Goal: Check status: Check status

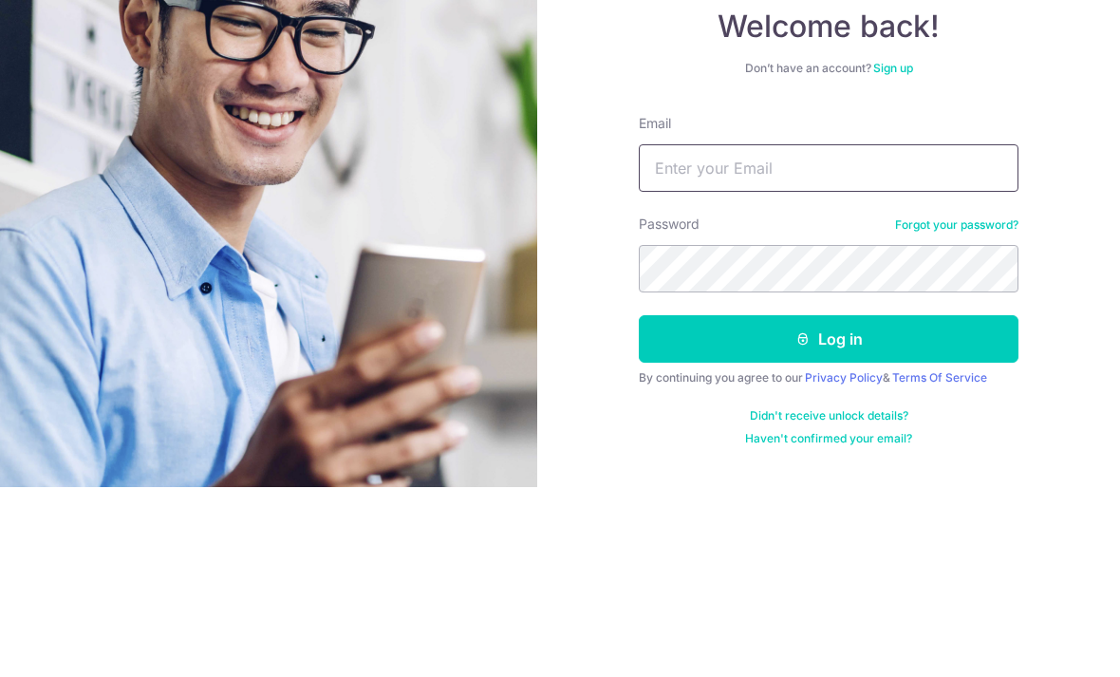
type input "[EMAIL_ADDRESS][DOMAIN_NAME]"
click at [829, 505] on button "Log in" at bounding box center [829, 528] width 380 height 47
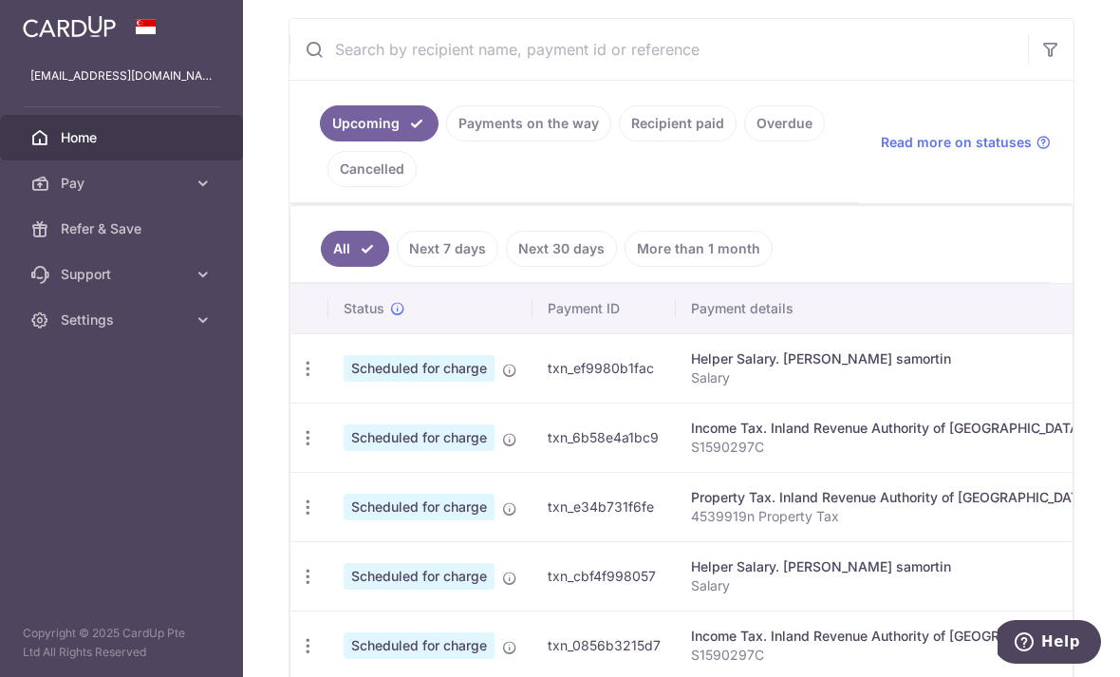
scroll to position [350, 0]
click at [619, 140] on link "Recipient paid" at bounding box center [678, 121] width 118 height 36
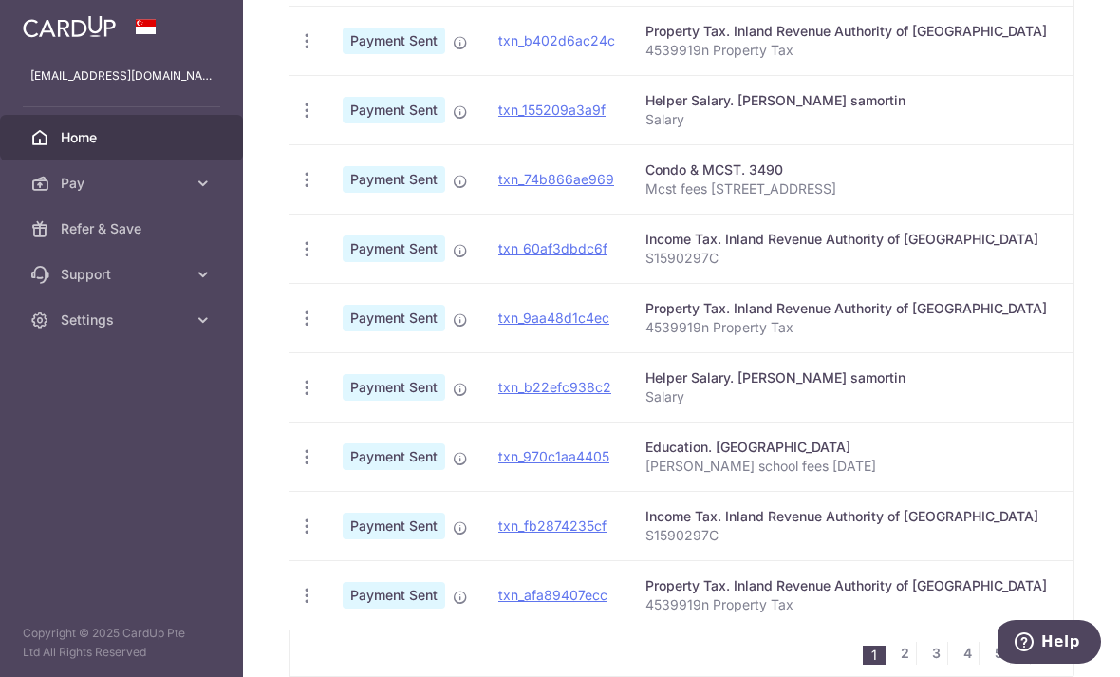
scroll to position [672, 0]
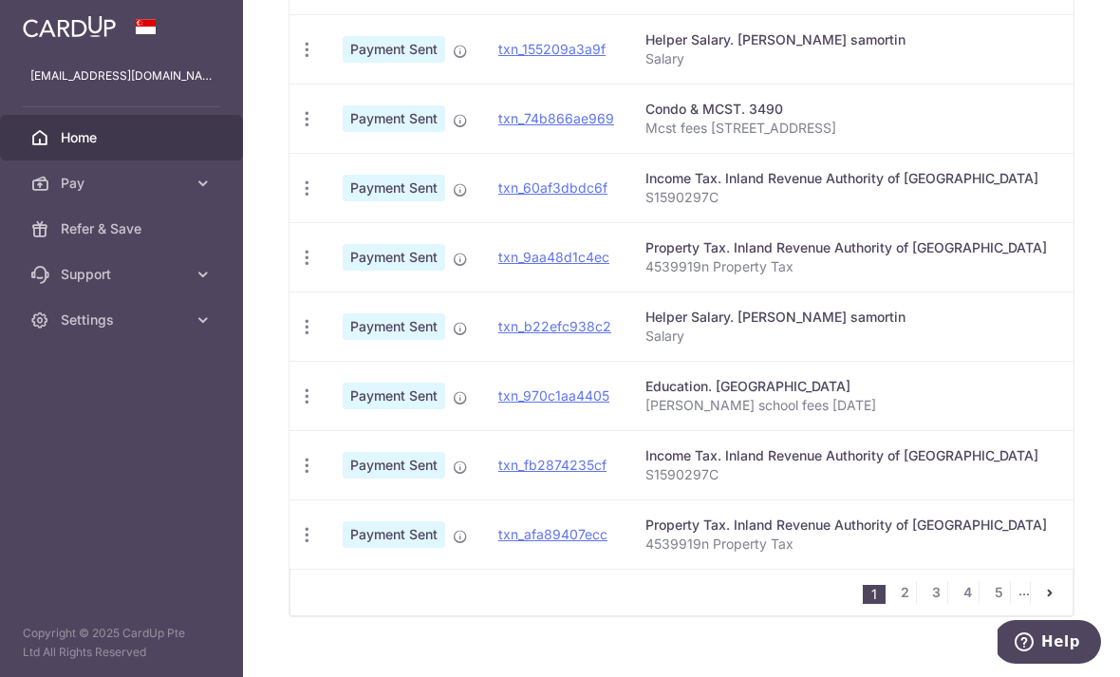
click at [906, 604] on link "2" at bounding box center [904, 592] width 23 height 23
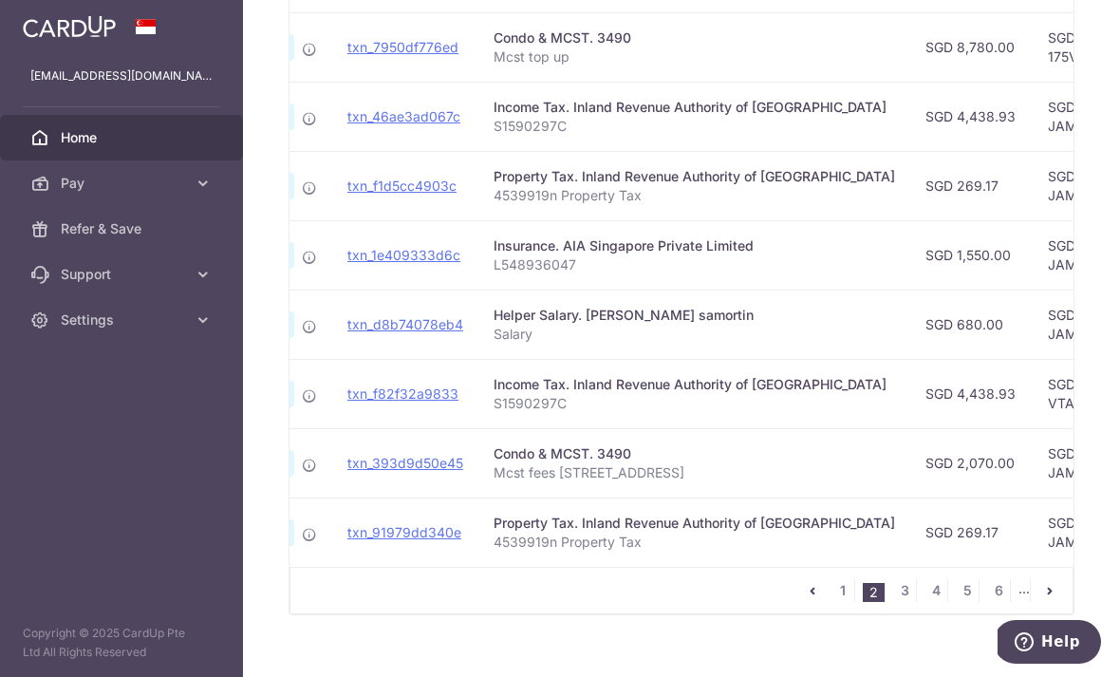
scroll to position [726, 0]
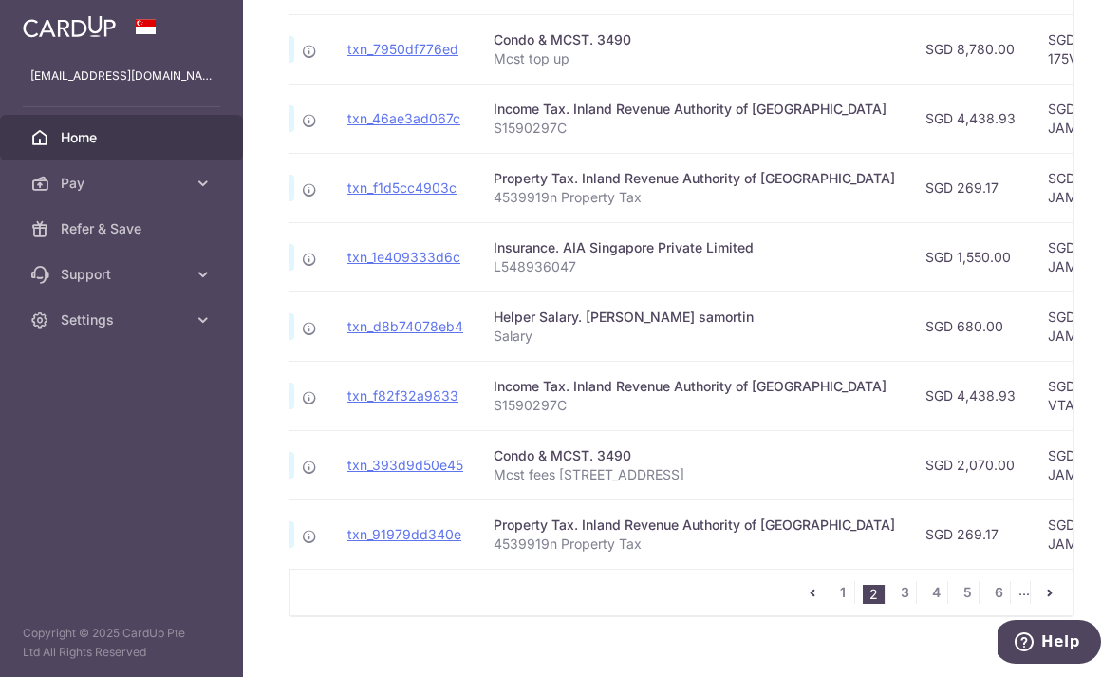
click at [902, 604] on link "3" at bounding box center [904, 592] width 23 height 23
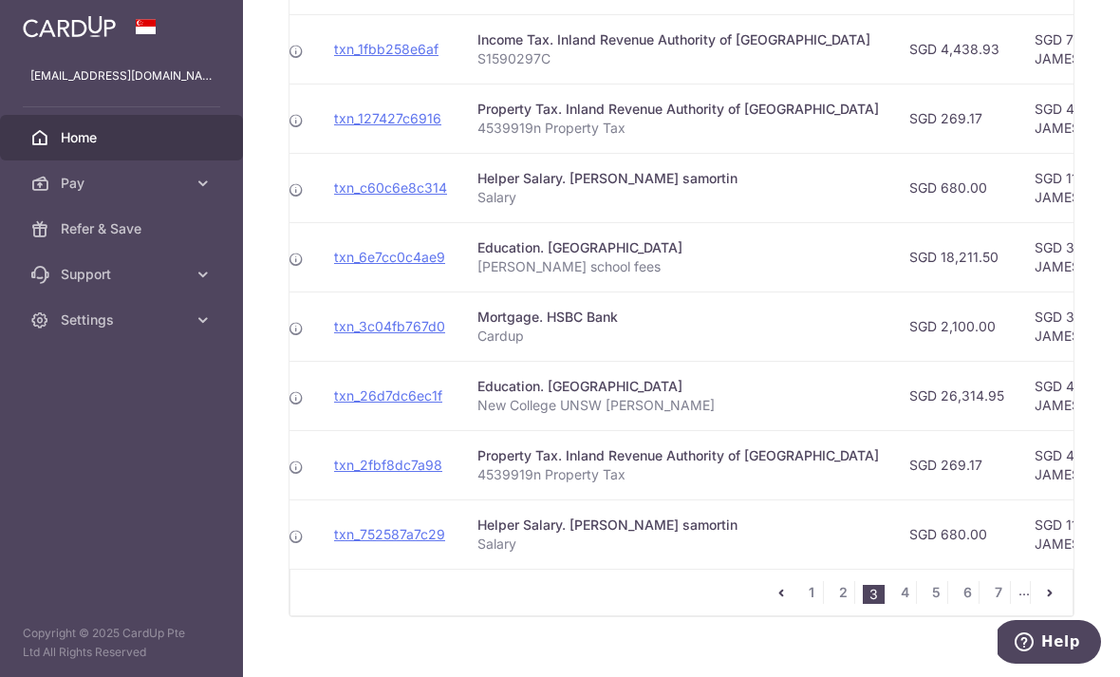
click at [909, 604] on link "4" at bounding box center [904, 592] width 23 height 23
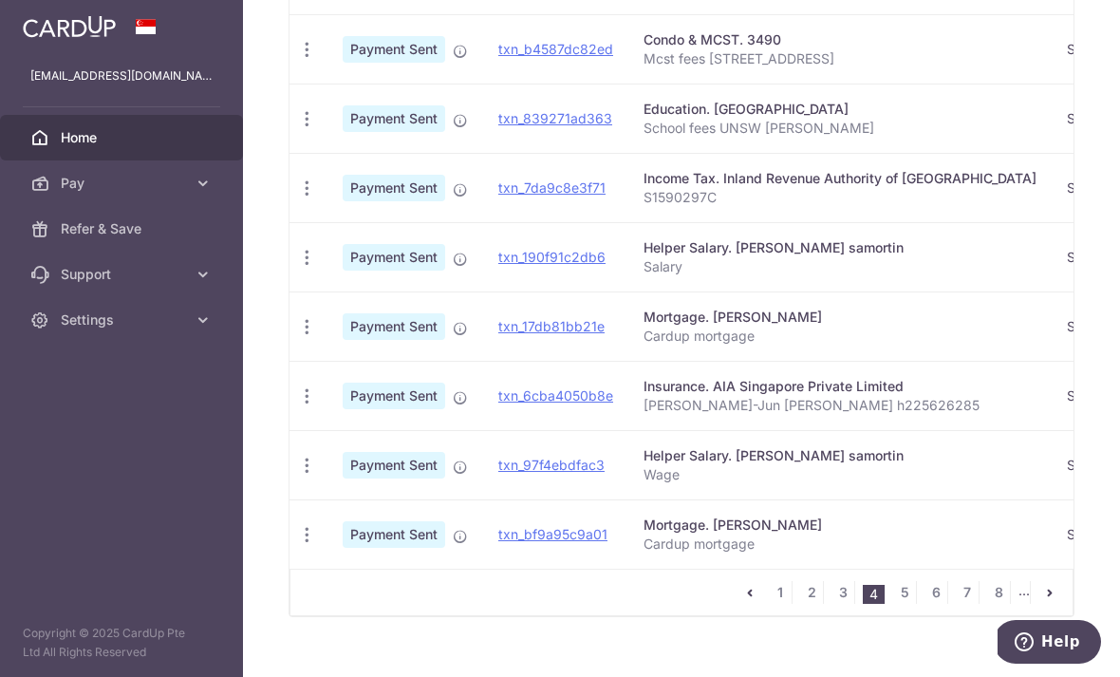
click at [905, 604] on link "5" at bounding box center [904, 592] width 23 height 23
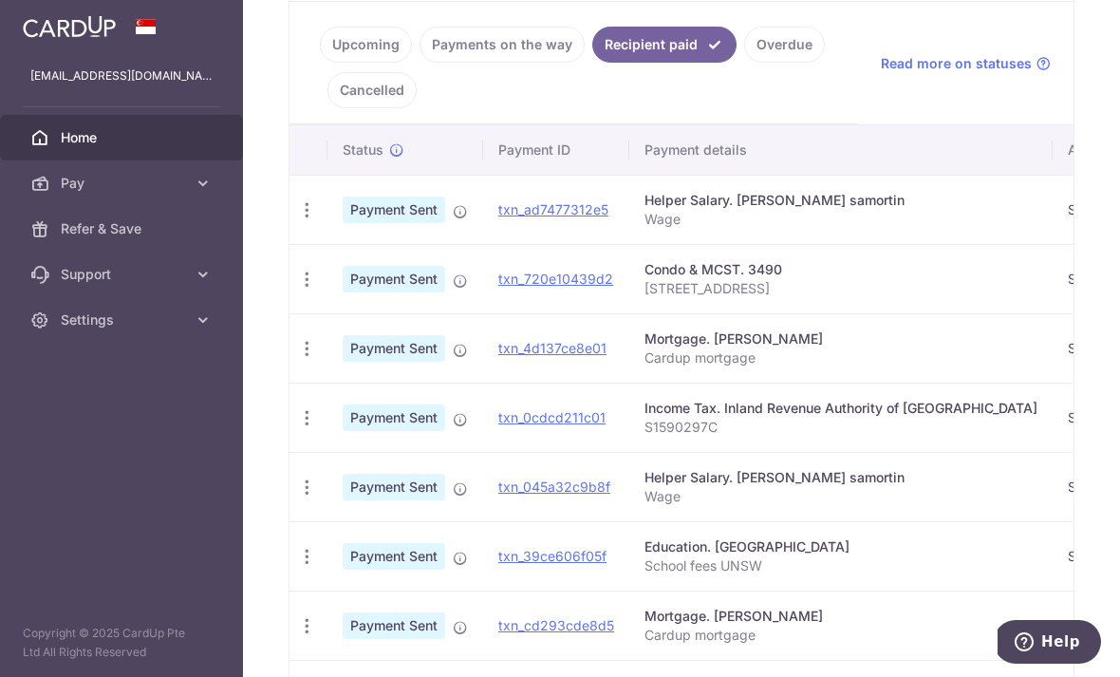
scroll to position [0, 0]
